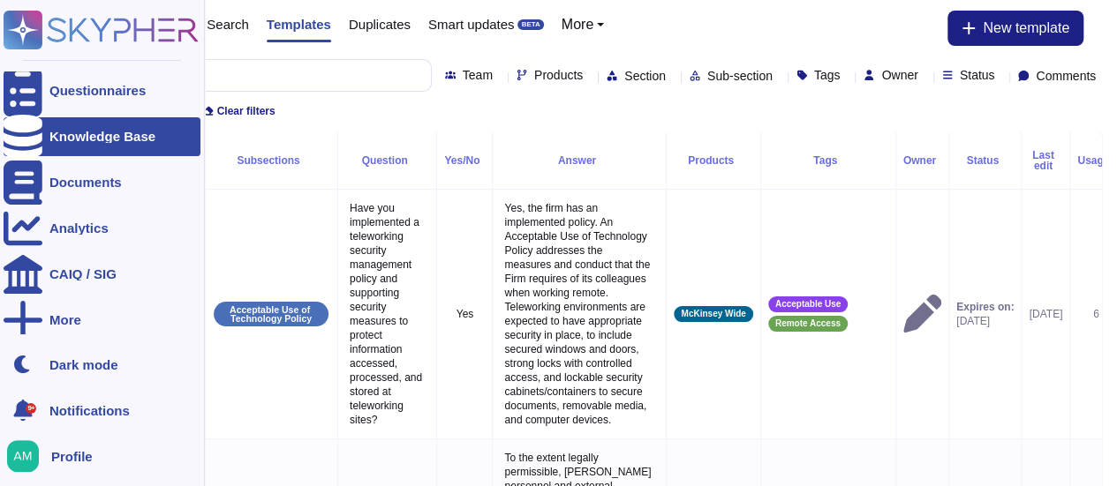
click at [77, 138] on div "Knowledge Base" at bounding box center [102, 136] width 106 height 13
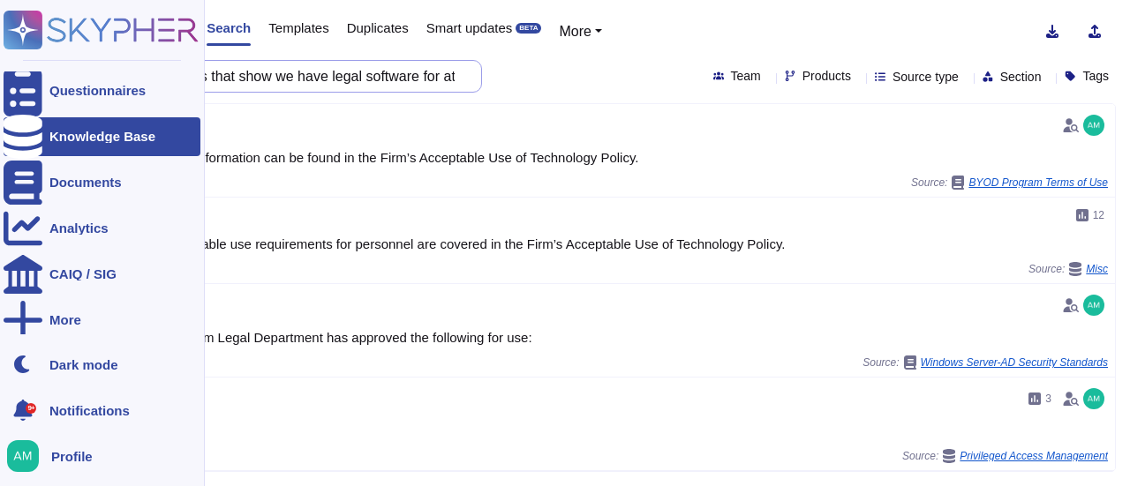
drag, startPoint x: 131, startPoint y: 73, endPoint x: 0, endPoint y: 73, distance: 130.7
click at [0, 73] on div "Questionnaires Knowledge Base Documents Analytics CAIQ / SIG More Dark mode 9+ …" at bounding box center [565, 243] width 1130 height 486
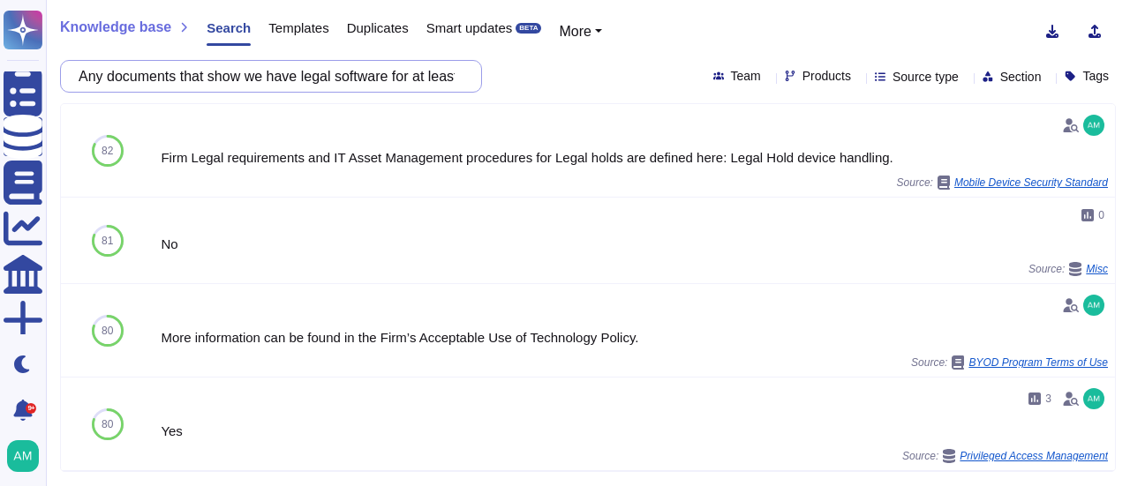
click at [311, 72] on input "Any documents that show we have legal software for at least 30% of our staff to…" at bounding box center [267, 76] width 394 height 31
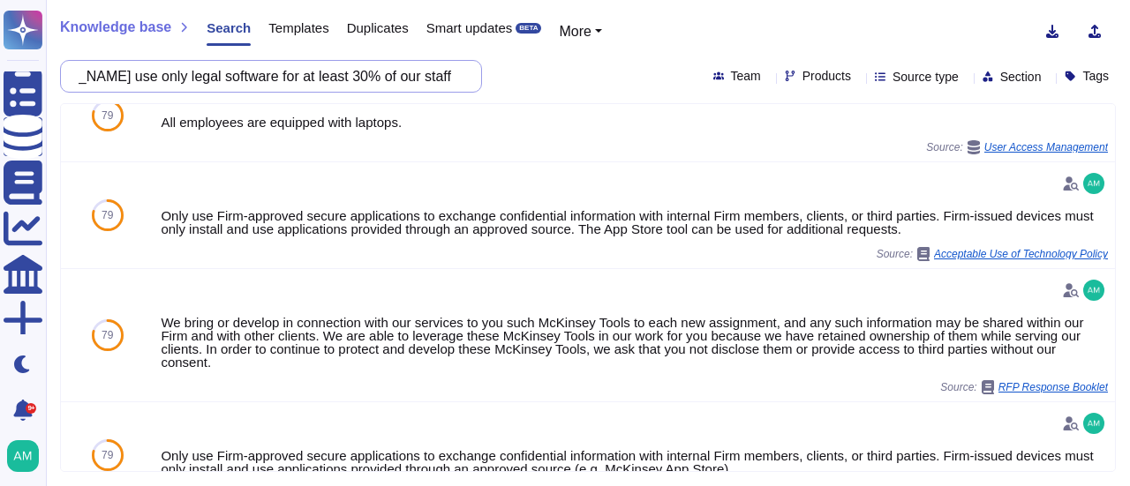
scroll to position [265, 0]
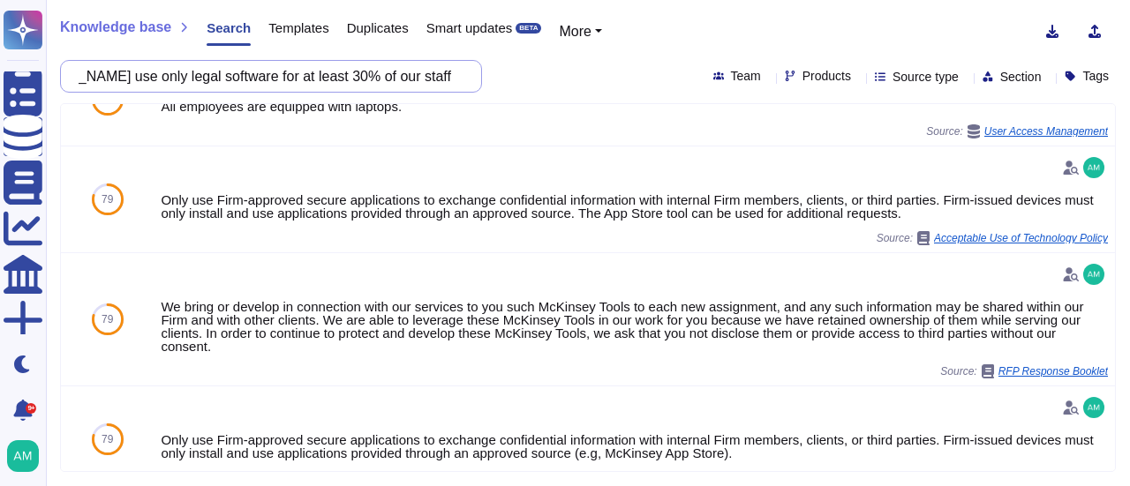
type input "Does [PERSON_NAME] use only legal software for at least 30% of our staff to use?"
